Goal: Information Seeking & Learning: Learn about a topic

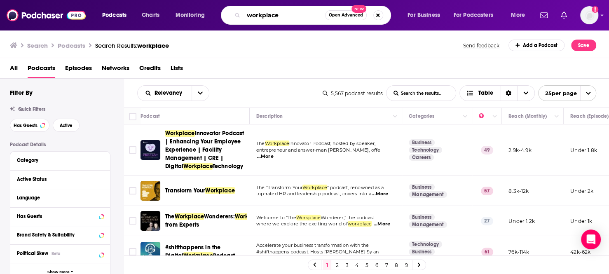
drag, startPoint x: 300, startPoint y: 19, endPoint x: 217, endPoint y: 5, distance: 84.3
click at [217, 5] on div "Podcasts Charts Monitoring workplace Open Advanced New For Business For Podcast…" at bounding box center [304, 15] width 609 height 30
type input "NPR life kit"
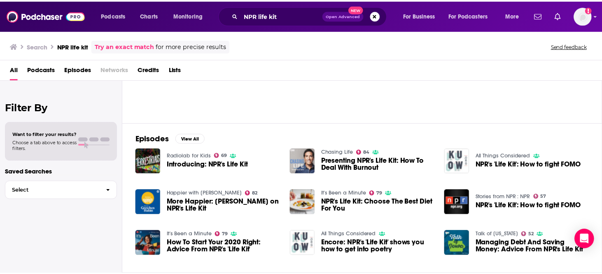
scroll to position [19, 0]
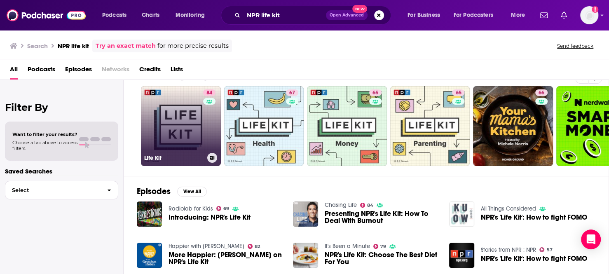
click at [194, 129] on link "84 Life Kit" at bounding box center [181, 126] width 80 height 80
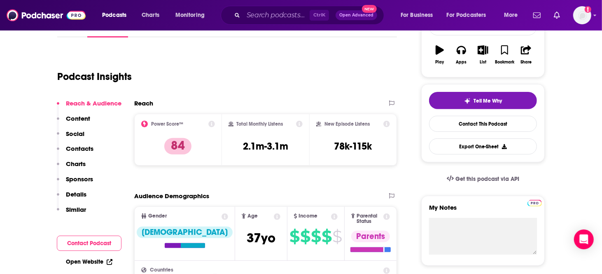
scroll to position [141, 0]
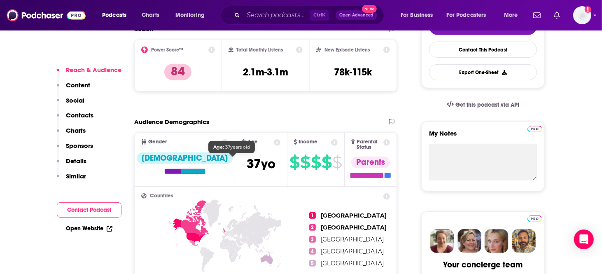
scroll to position [212, 0]
